Goal: Transaction & Acquisition: Purchase product/service

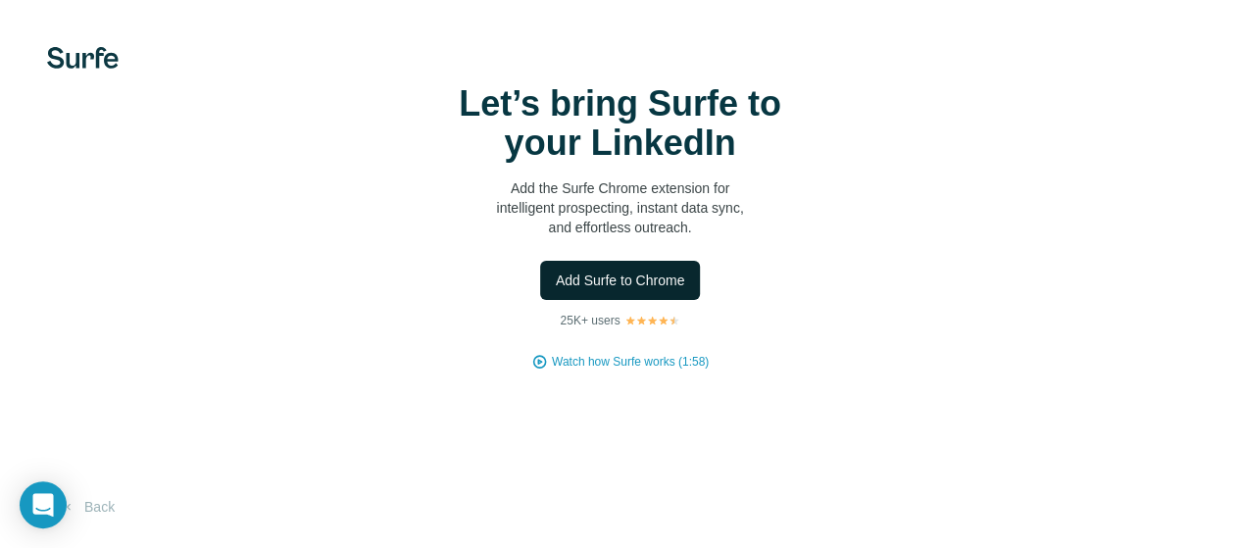
click at [556, 290] on span "Add Surfe to Chrome" at bounding box center [620, 281] width 129 height 20
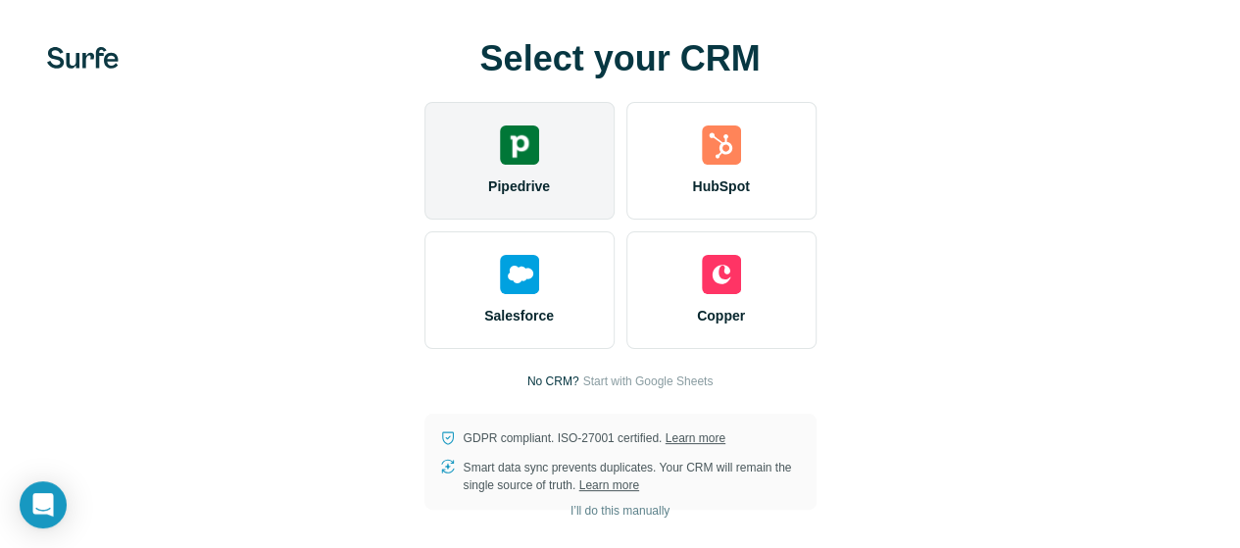
click at [424, 218] on div "Pipedrive" at bounding box center [519, 161] width 190 height 118
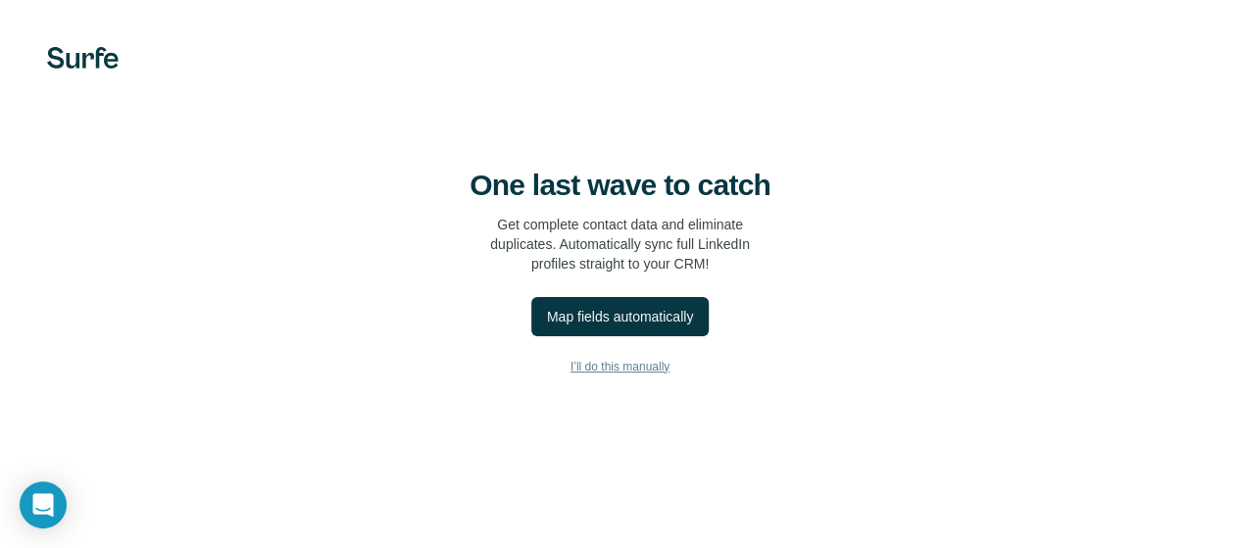
click at [571, 375] on span "I’ll do this manually" at bounding box center [620, 367] width 99 height 18
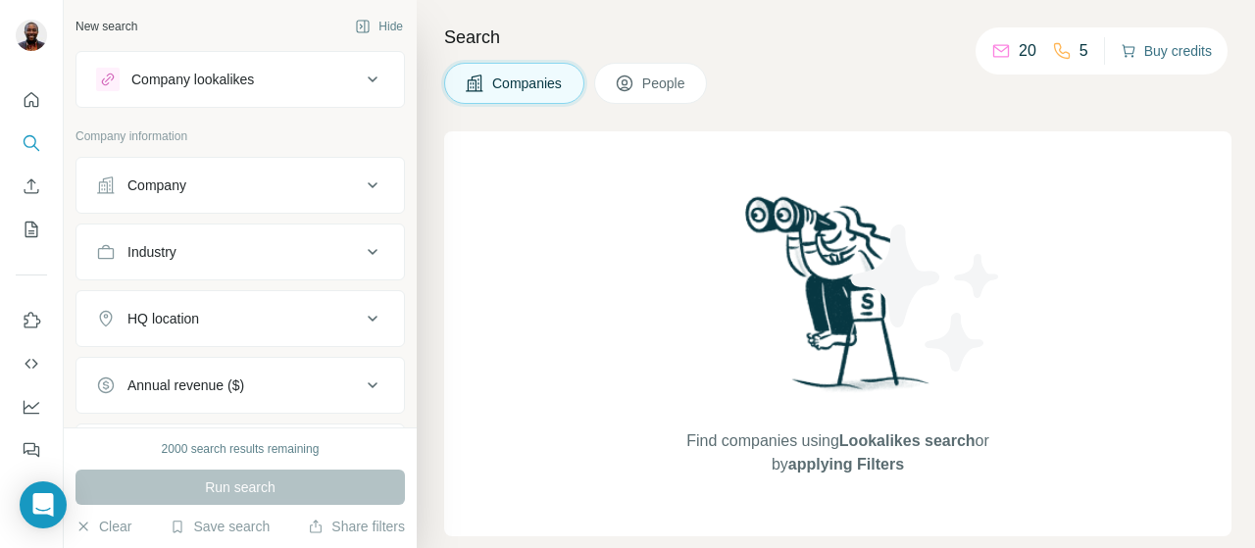
click at [1161, 46] on button "Buy credits" at bounding box center [1165, 50] width 91 height 27
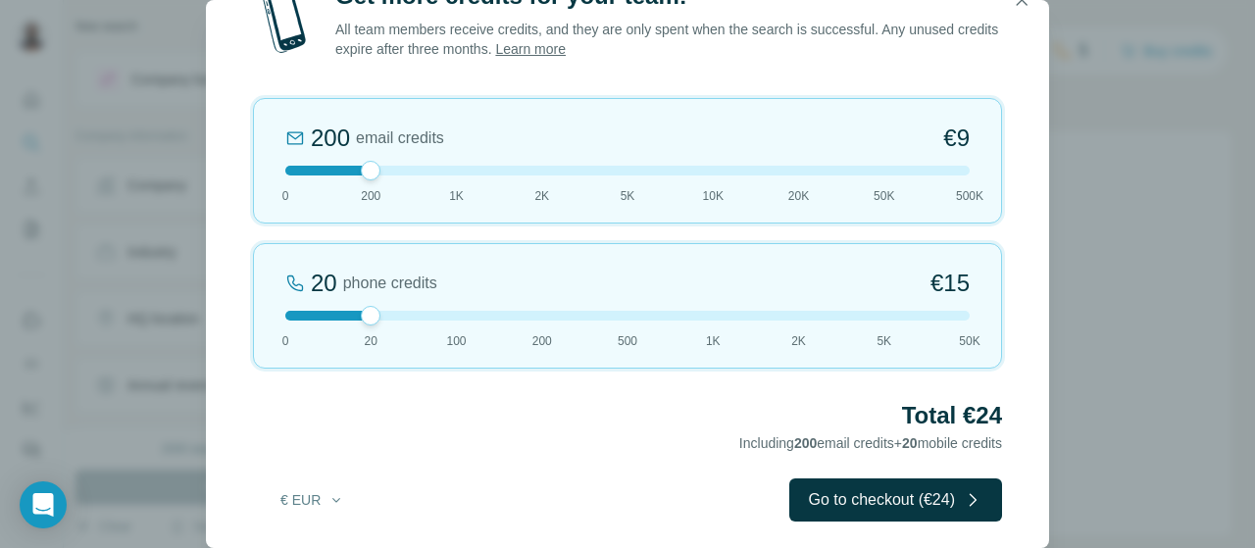
click at [1206, 263] on div "Get more credits for your team! All team members receive credits, and they are …" at bounding box center [627, 274] width 1255 height 548
